Goal: Task Accomplishment & Management: Use online tool/utility

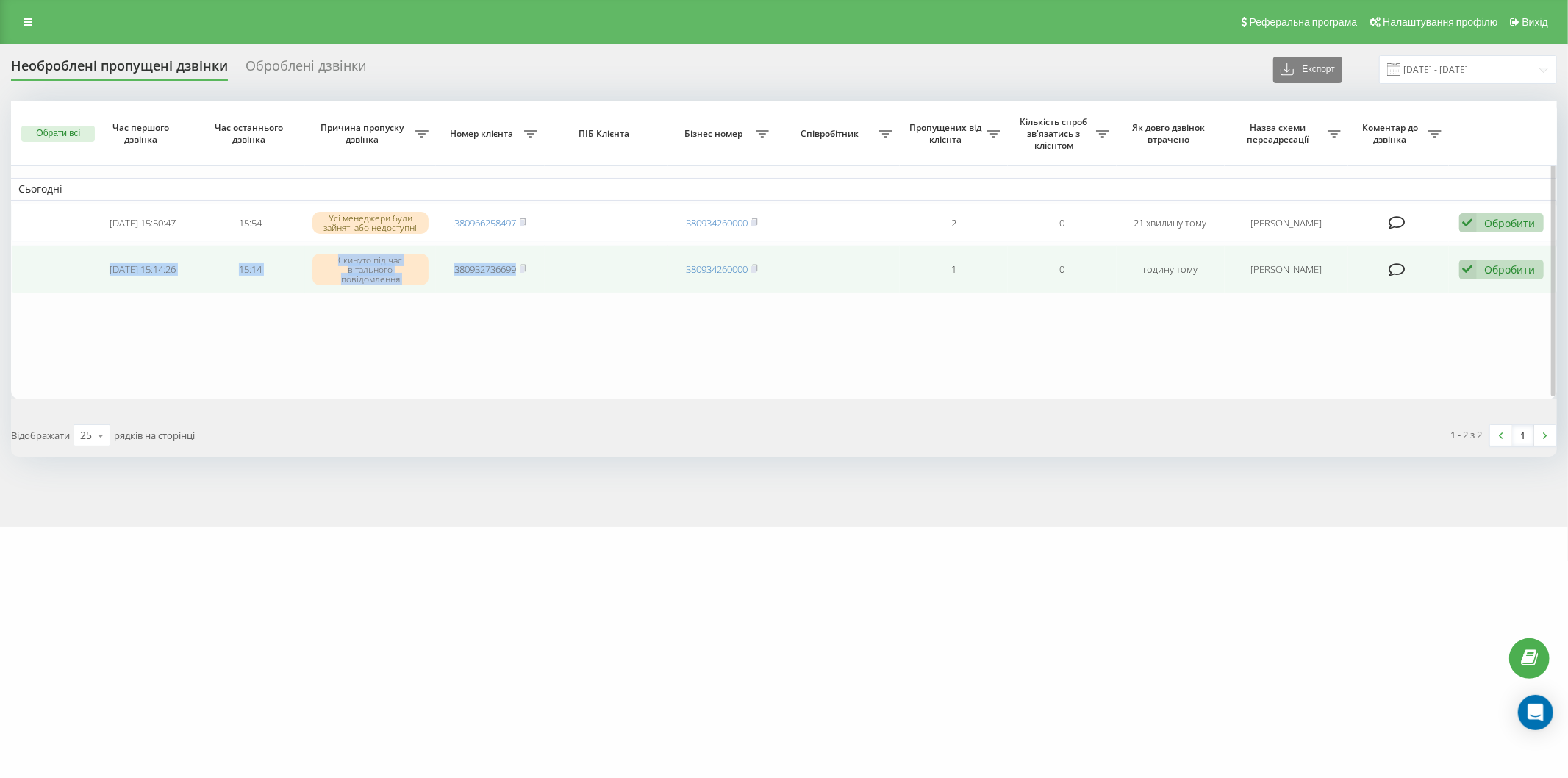
drag, startPoint x: 86, startPoint y: 265, endPoint x: 583, endPoint y: 271, distance: 497.0
click at [583, 271] on tr "2025-09-19 15:14:26 15:14 Скинуто під час вітального повідомлення 380932736699 …" at bounding box center [784, 269] width 1546 height 49
copy tr "2025-09-19 15:14:26 15:14 Скинуто під час вітального повідомлення 380932736699"
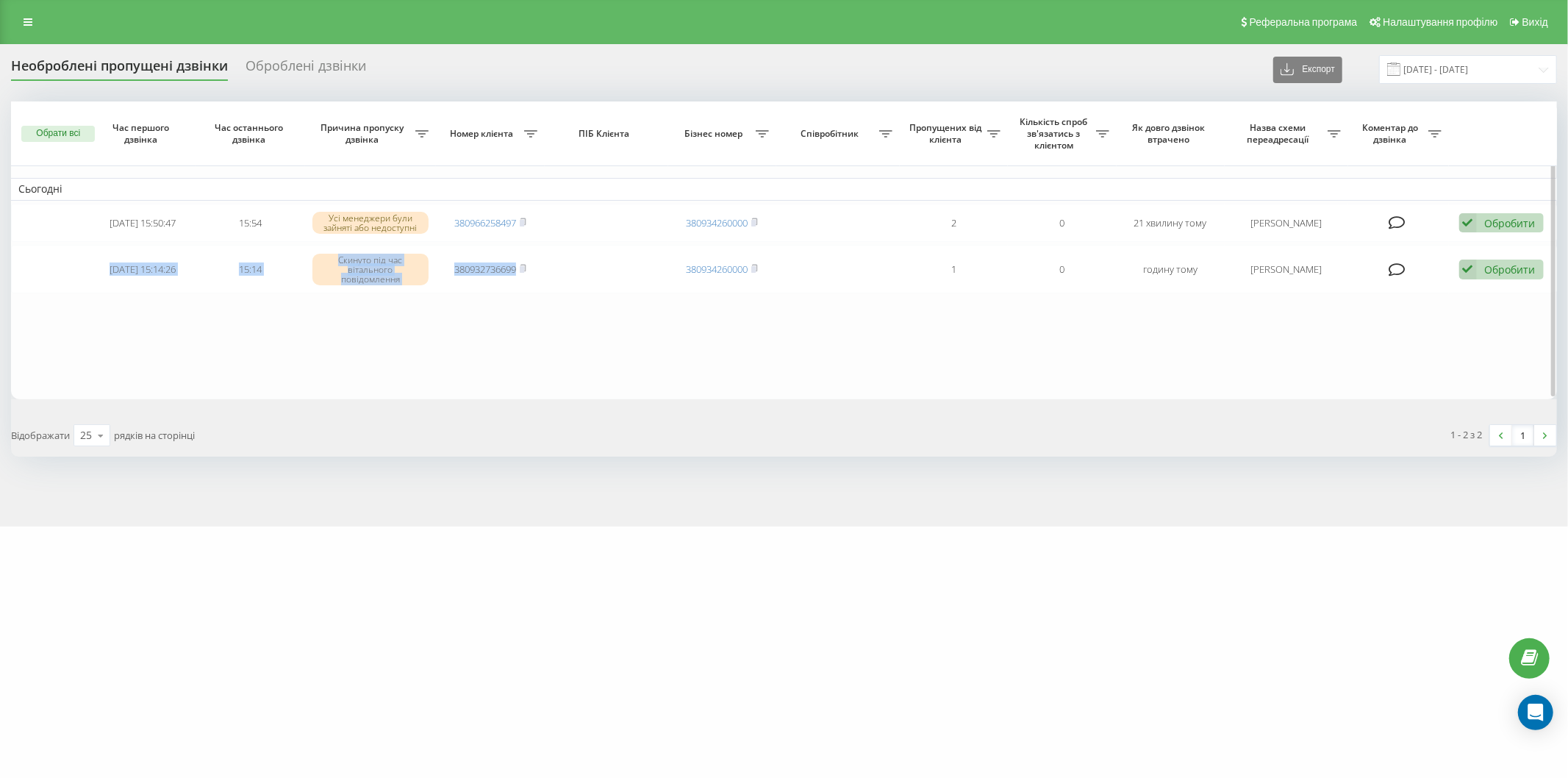
click at [125, 356] on table "Сьогодні 2025-09-19 15:50:47 15:54 Усі менеджери були зайняті або недоступні 38…" at bounding box center [784, 250] width 1546 height 298
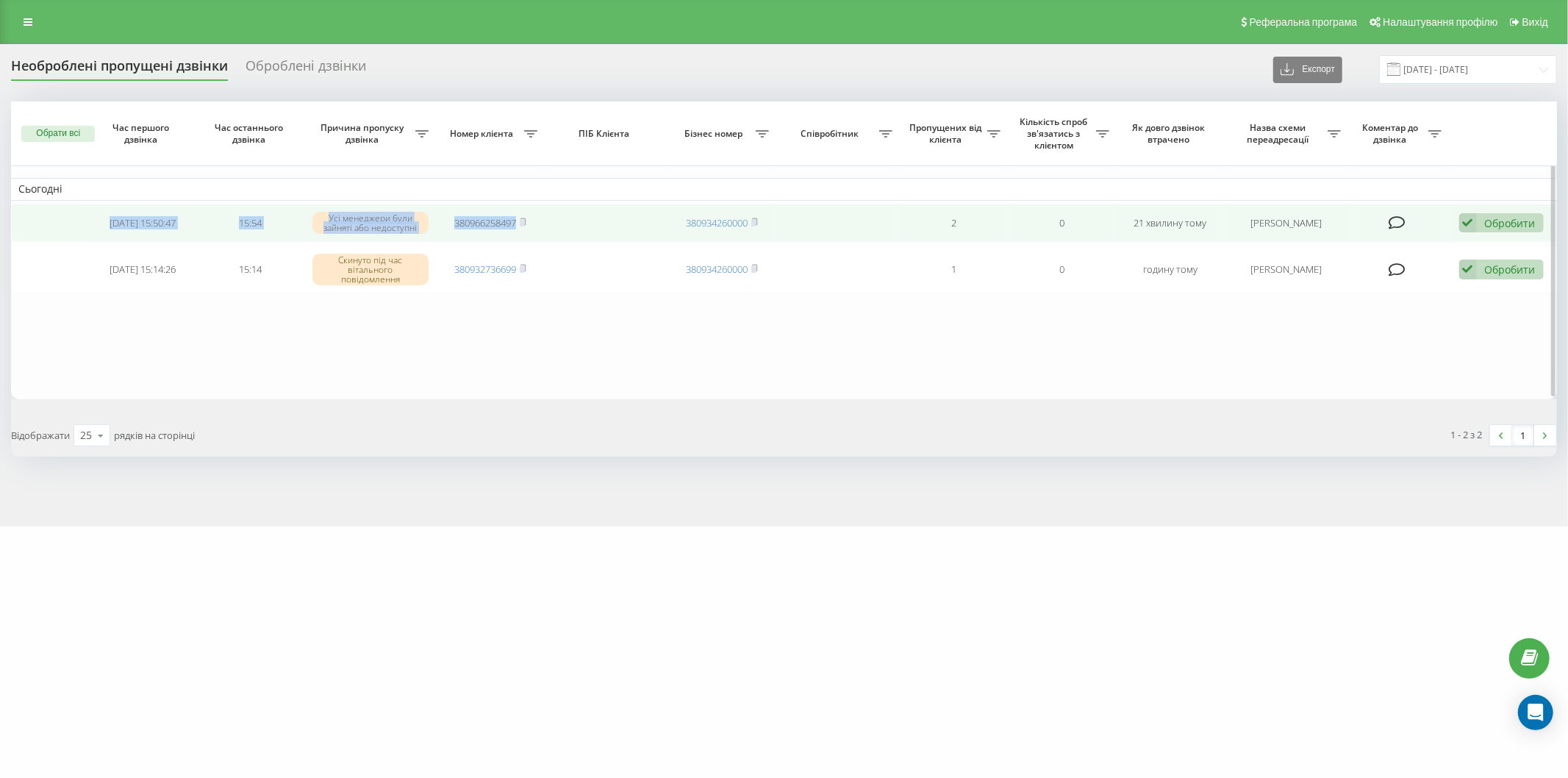
drag, startPoint x: 100, startPoint y: 218, endPoint x: 533, endPoint y: 231, distance: 433.2
click at [533, 231] on tr "2025-09-19 15:50:47 15:54 Усі менеджери були зайняті або недоступні 38096625849…" at bounding box center [784, 224] width 1546 height 39
copy tr "2025-09-19 15:50:47 15:54 Усі менеджери були зайняті або недоступні 380966258497"
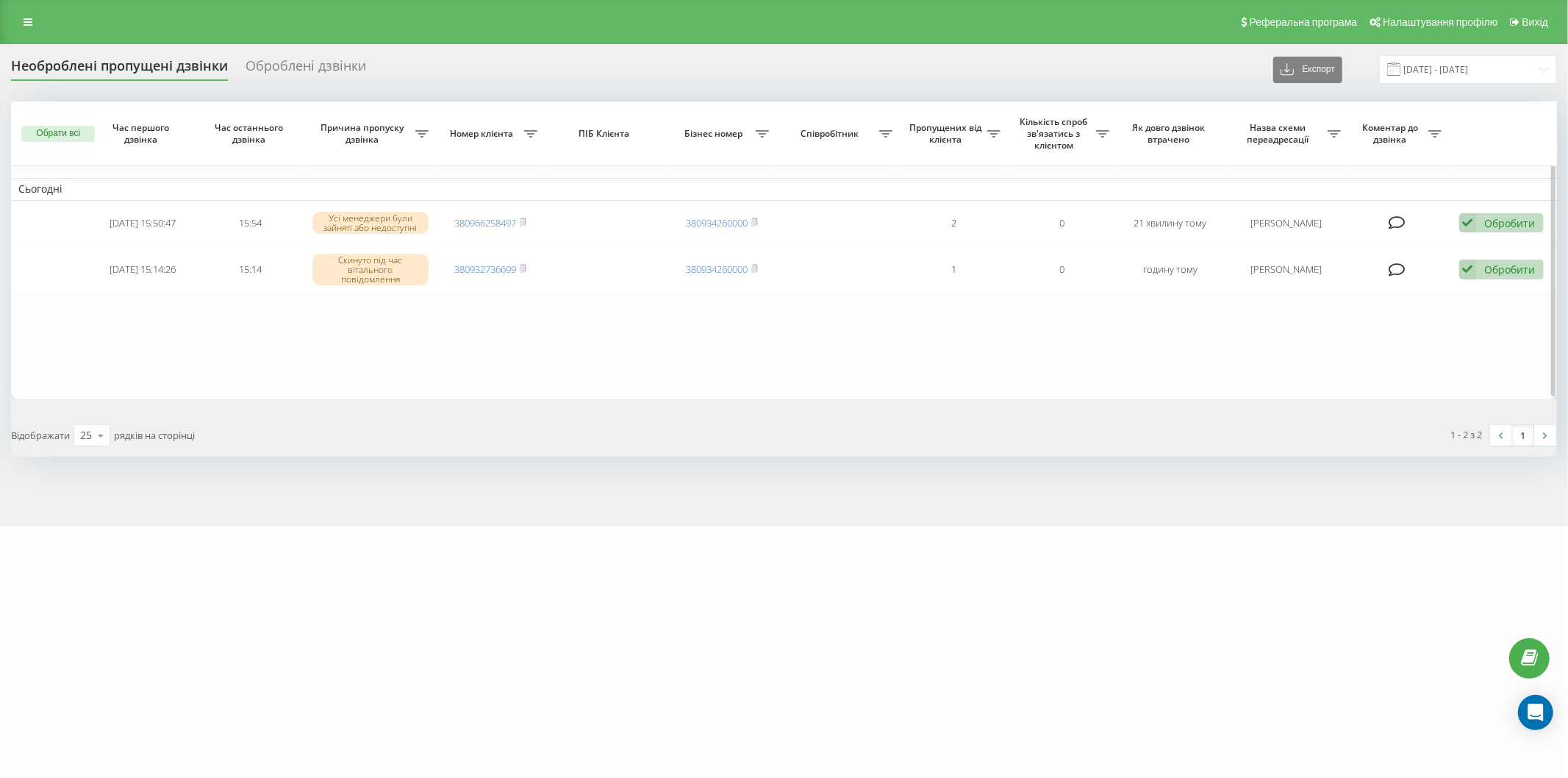
click at [135, 314] on table "Сьогодні 2025-09-19 15:50:47 15:54 Усі менеджери були зайняті або недоступні 38…" at bounding box center [784, 250] width 1546 height 298
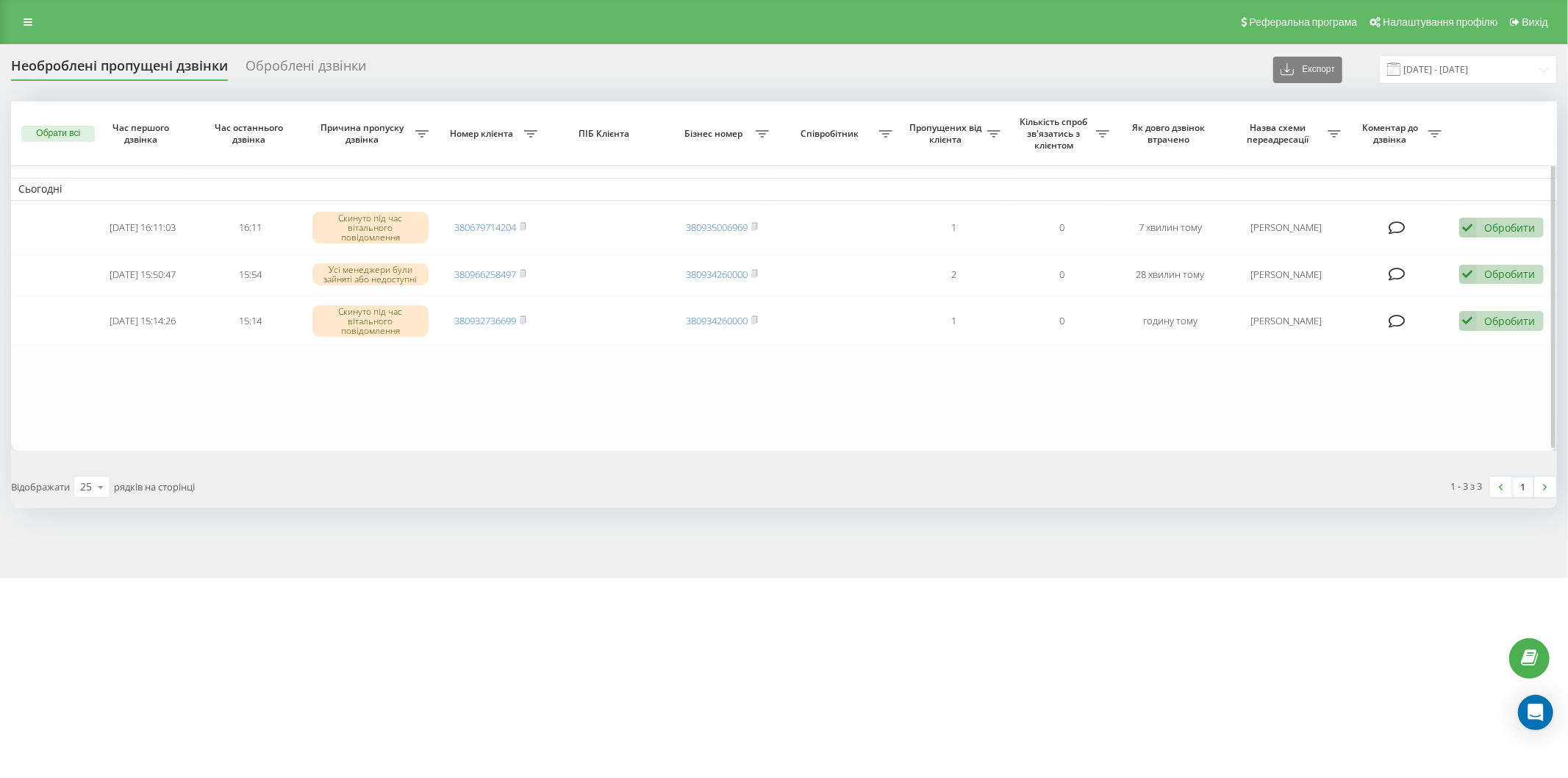
click at [170, 406] on table "Сьогодні 2025-09-19 16:11:03 16:11 Скинуто під час вітального повідомлення 3806…" at bounding box center [784, 276] width 1546 height 350
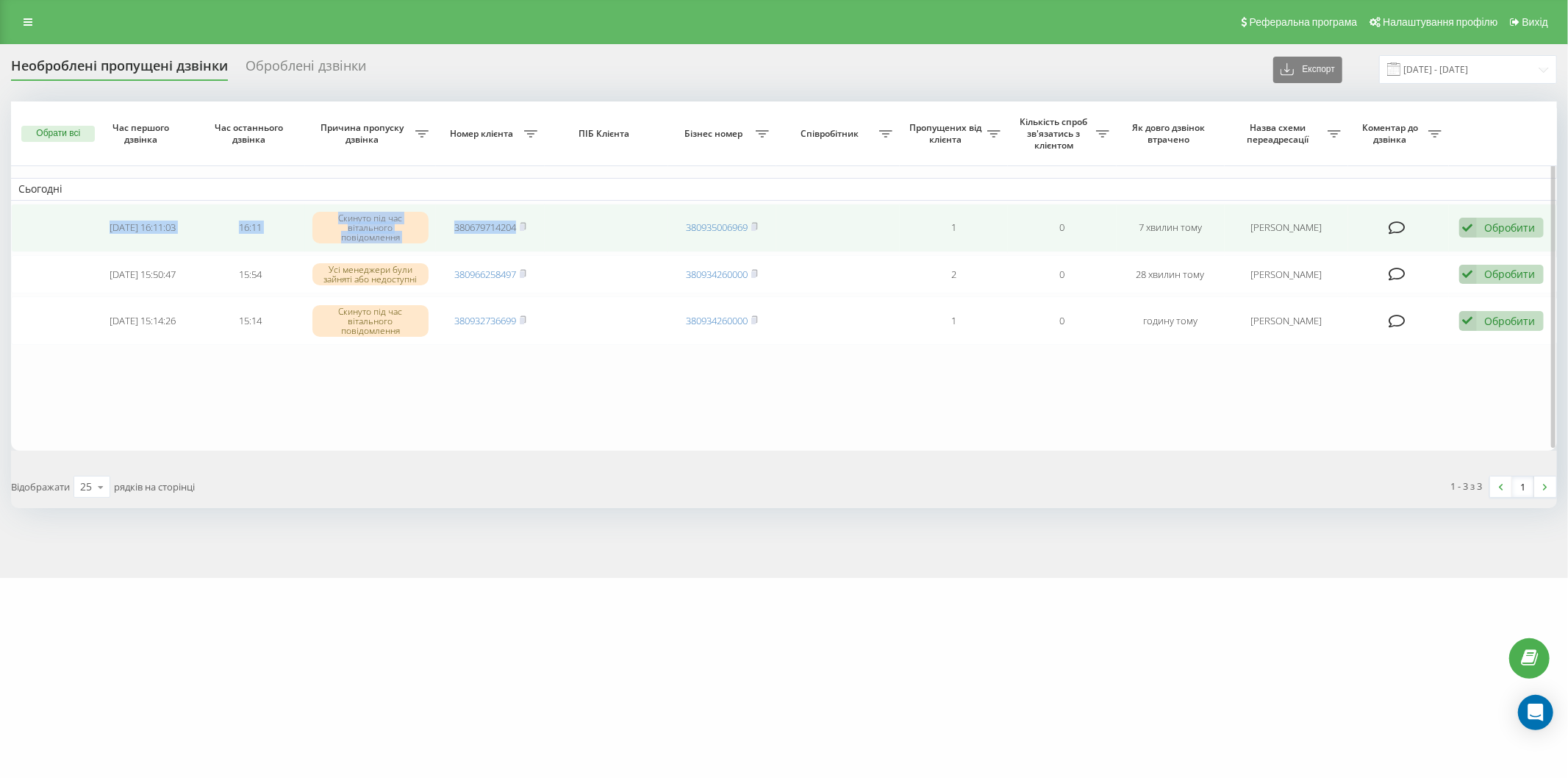
drag, startPoint x: 93, startPoint y: 219, endPoint x: 605, endPoint y: 221, distance: 512.0
click at [605, 221] on tr "2025-09-19 16:11:03 16:11 Скинуто під час вітального повідомлення 380679714204 …" at bounding box center [784, 228] width 1546 height 49
copy tr "2025-09-19 16:11:03 16:11 Скинуто під час вітального повідомлення 380679714204"
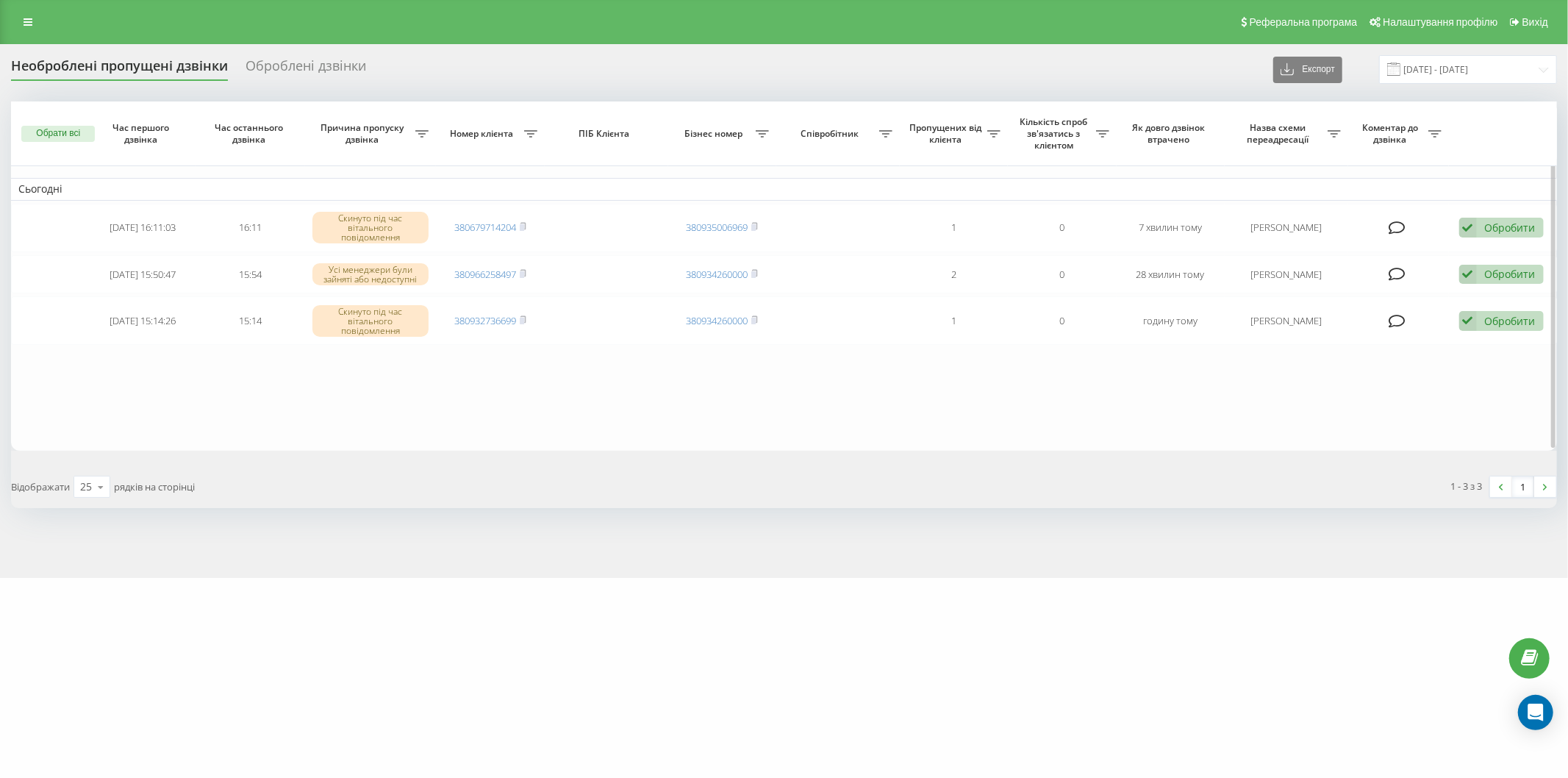
click at [181, 399] on table "Сьогодні 2025-09-19 16:11:03 16:11 Скинуто під час вітального повідомлення 3806…" at bounding box center [784, 276] width 1546 height 350
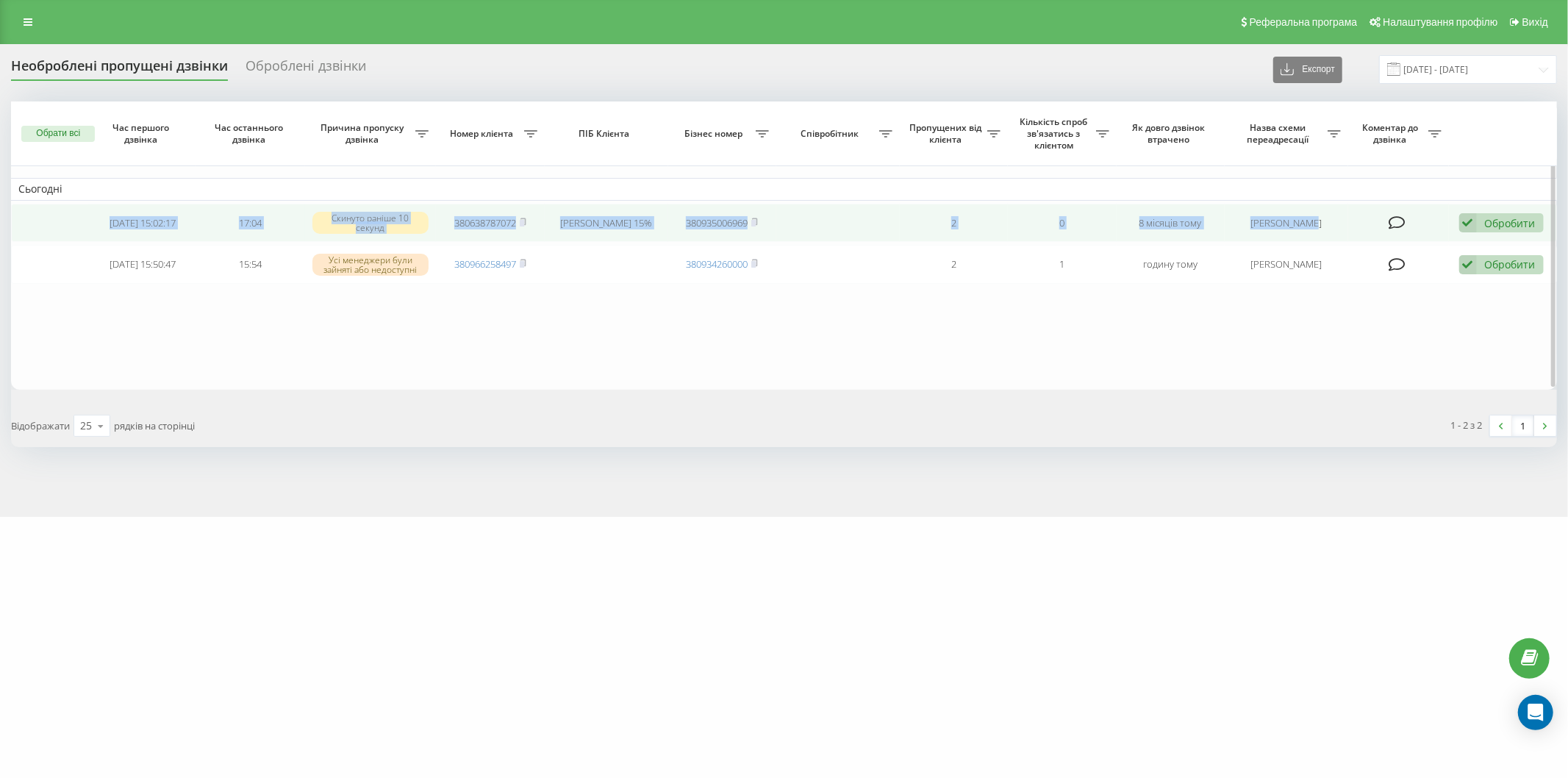
drag, startPoint x: 82, startPoint y: 219, endPoint x: 1339, endPoint y: 215, distance: 1257.0
click at [1339, 215] on tr "2025-01-16 15:02:17 17:04 Скинуто раніше 10 секунд 380638787072 Віталій Міщук 1…" at bounding box center [784, 224] width 1546 height 39
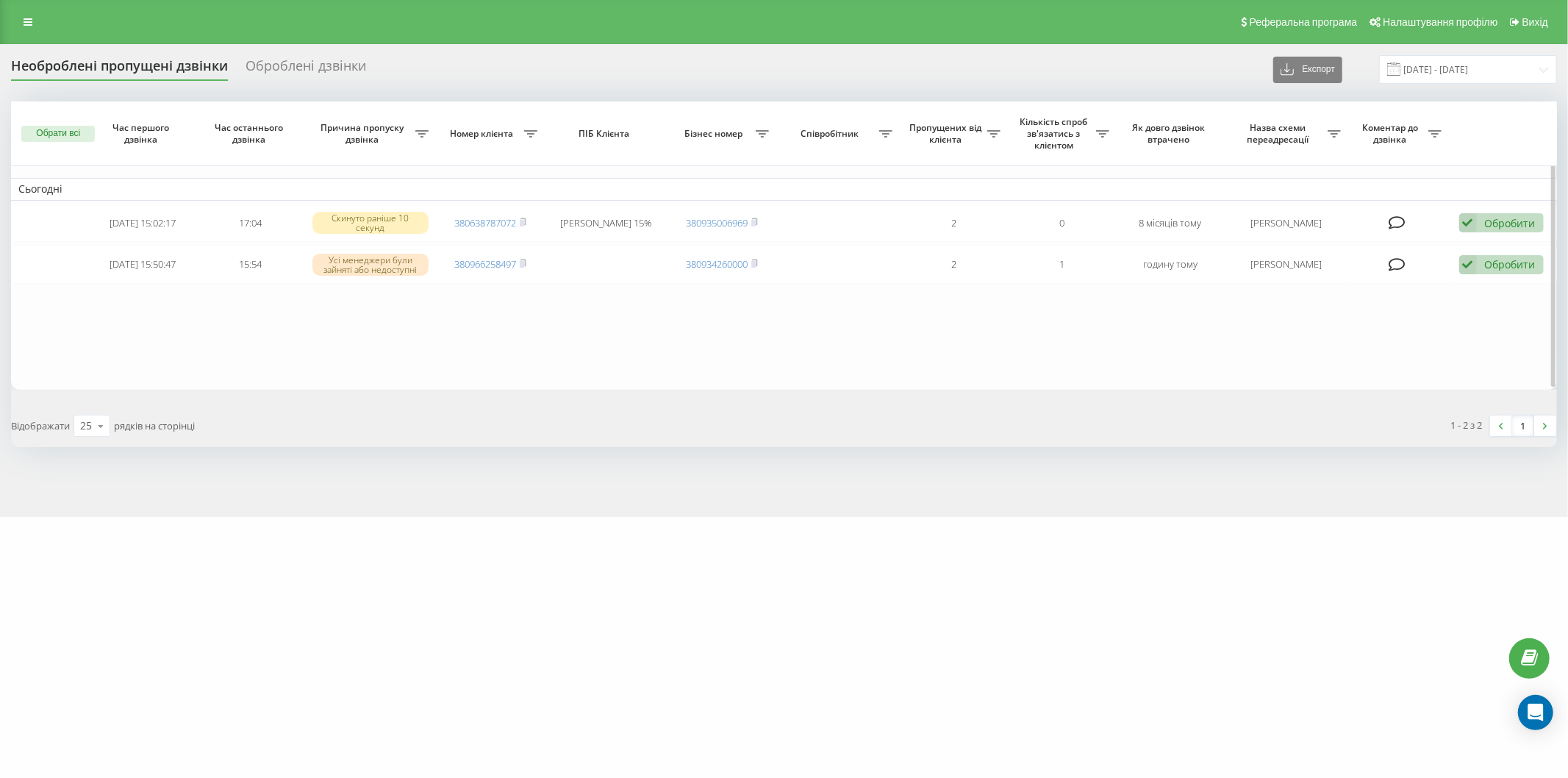
click at [1214, 344] on table "Сьогодні 2025-01-16 15:02:17 17:04 Скинуто раніше 10 секунд 380638787072 Віталі…" at bounding box center [784, 245] width 1546 height 288
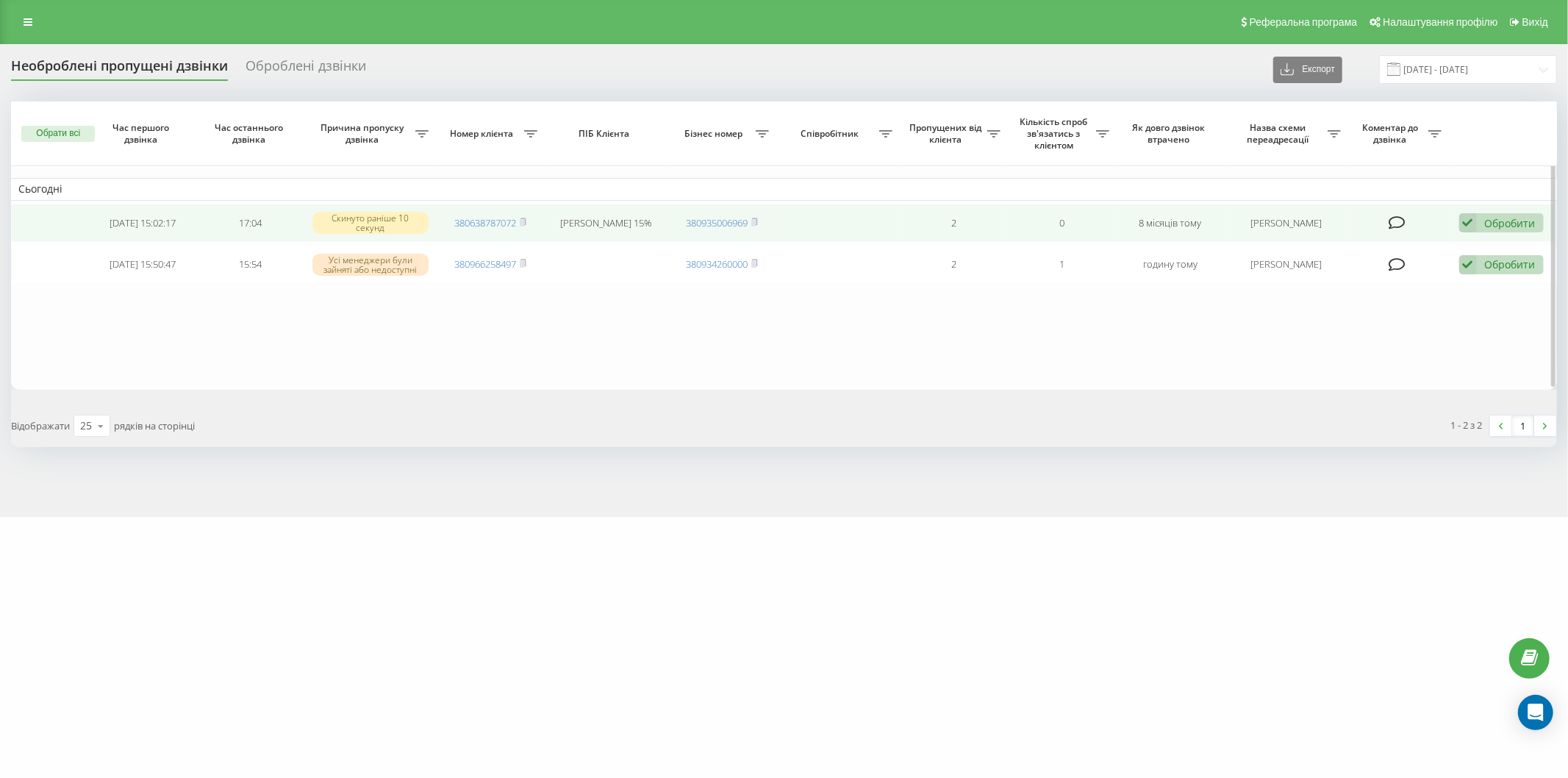
click at [1519, 222] on div "Обробити" at bounding box center [1510, 223] width 51 height 14
click at [1441, 283] on div "Зв'язався з клієнтом за допомогою іншого каналу" at bounding box center [1405, 272] width 275 height 26
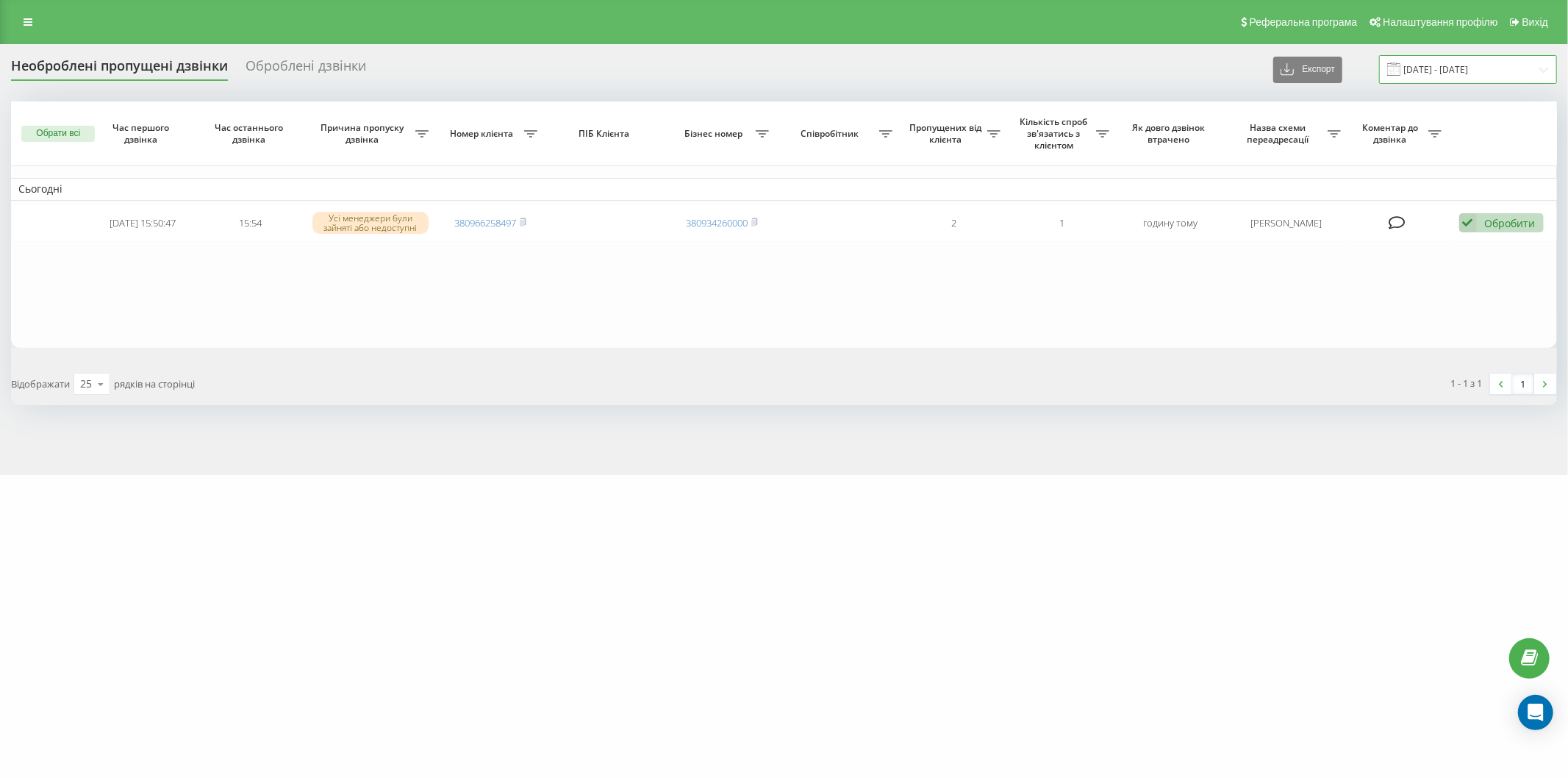
click at [1478, 74] on input "[DATE] - [DATE]" at bounding box center [1468, 70] width 178 height 29
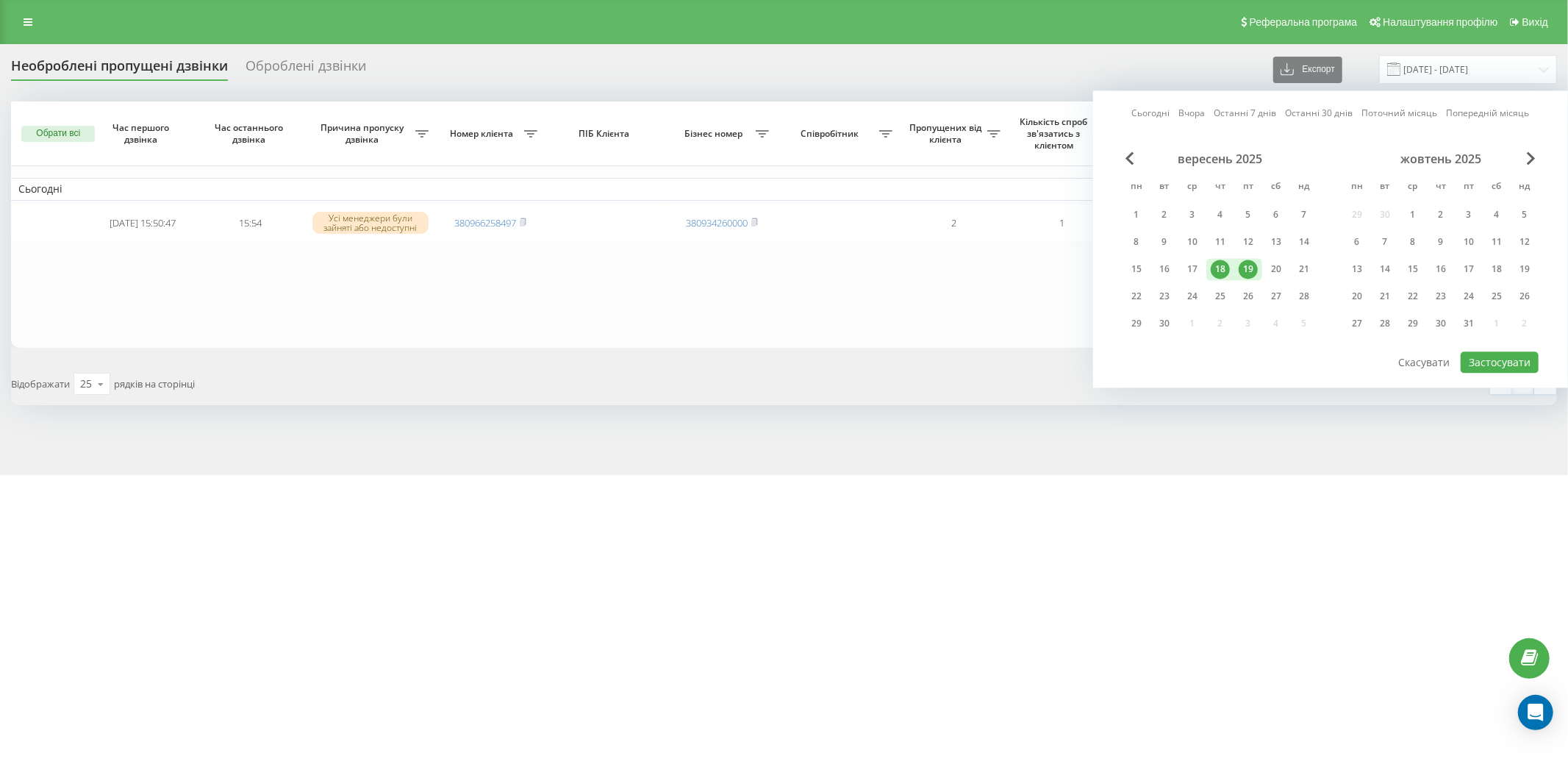
click at [1251, 268] on div "19" at bounding box center [1248, 269] width 19 height 19
click at [1504, 359] on button "Застосувати" at bounding box center [1500, 362] width 78 height 21
type input "19.09.2025 - 19.09.2025"
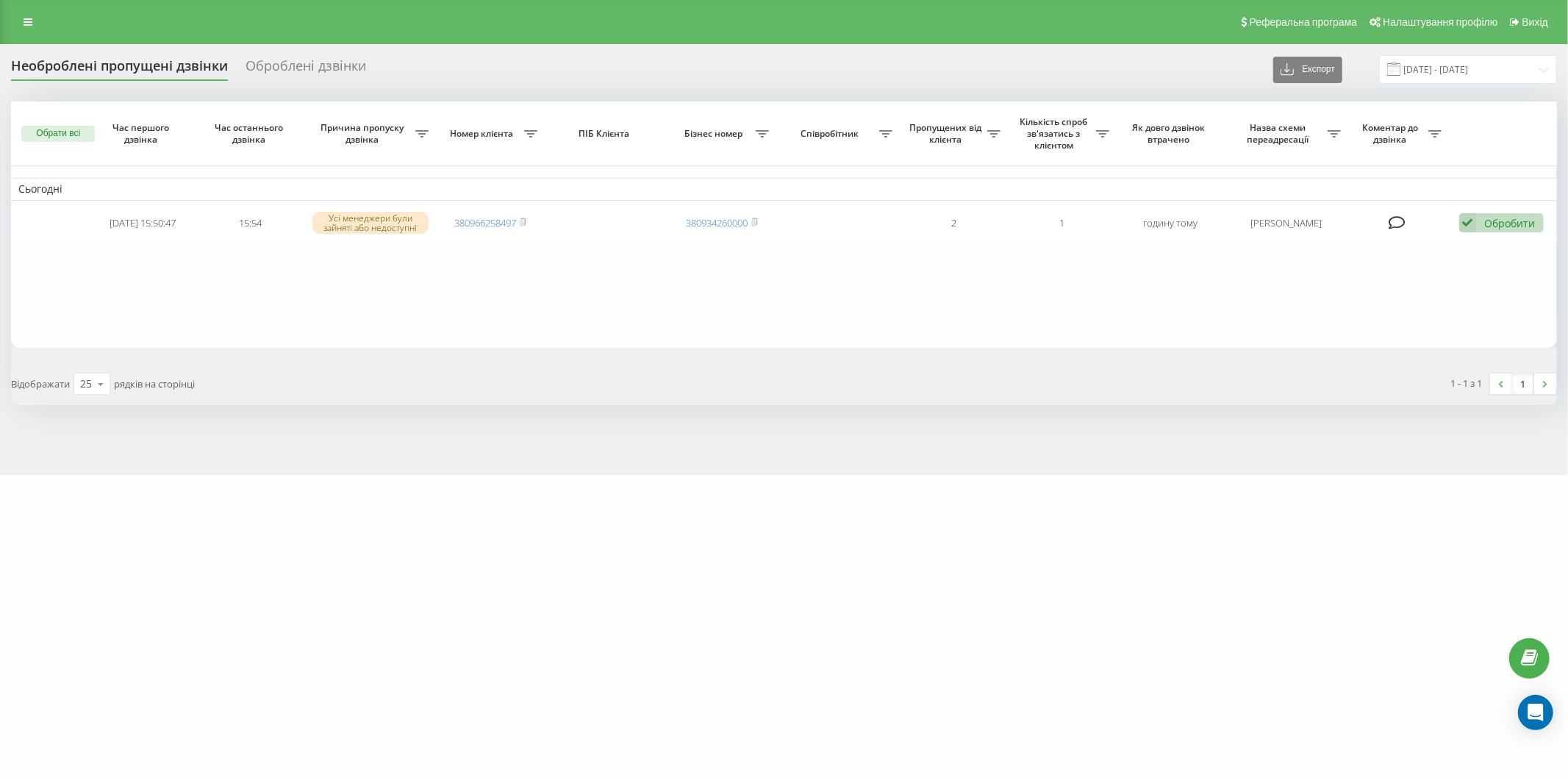
click at [679, 254] on table "Сьогодні 2025-09-19 15:50:47 15:54 Усі менеджери були зайняті або недоступні 38…" at bounding box center [784, 224] width 1546 height 246
